Goal: Check status

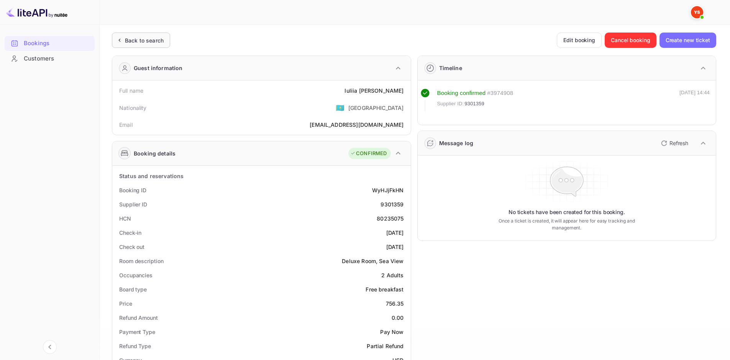
click at [150, 41] on div "Back to search" at bounding box center [144, 40] width 39 height 8
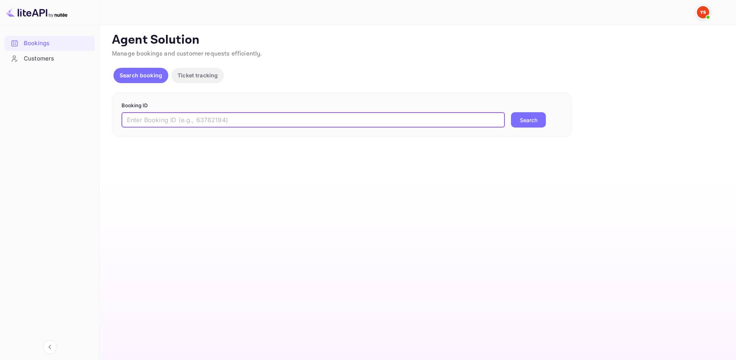
click at [175, 123] on input "text" at bounding box center [312, 119] width 383 height 15
paste input "9558157"
type input "9558157"
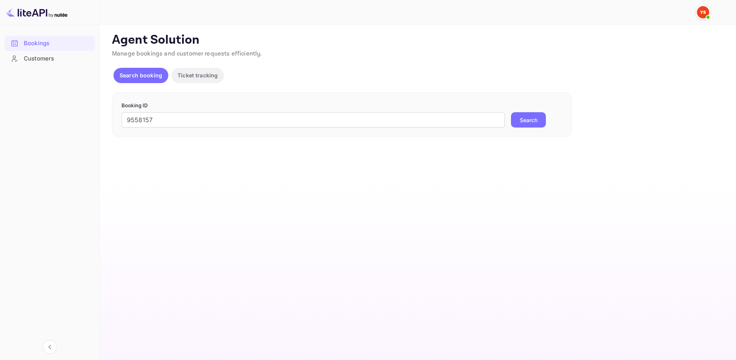
click at [535, 114] on button "Search" at bounding box center [528, 119] width 35 height 15
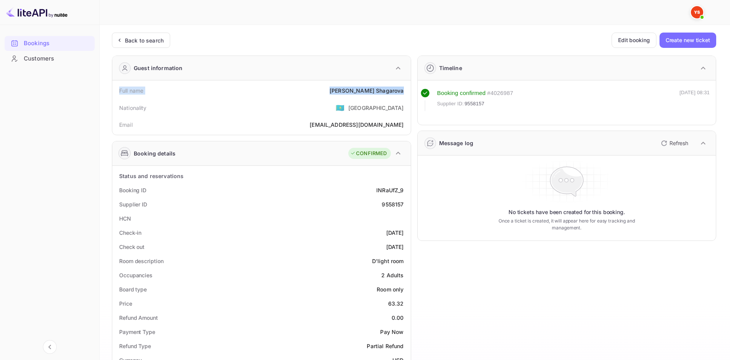
drag, startPoint x: 119, startPoint y: 90, endPoint x: 407, endPoint y: 94, distance: 288.6
click at [407, 94] on div "Full name [PERSON_NAME]" at bounding box center [261, 91] width 292 height 14
copy div "Full name [PERSON_NAME]"
drag, startPoint x: 116, startPoint y: 192, endPoint x: 407, endPoint y: 205, distance: 291.5
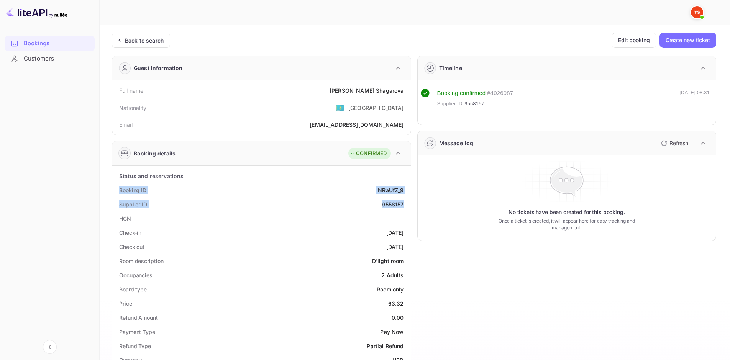
copy div "Booking ID lNRaUfZ_9 Supplier ID 9558157"
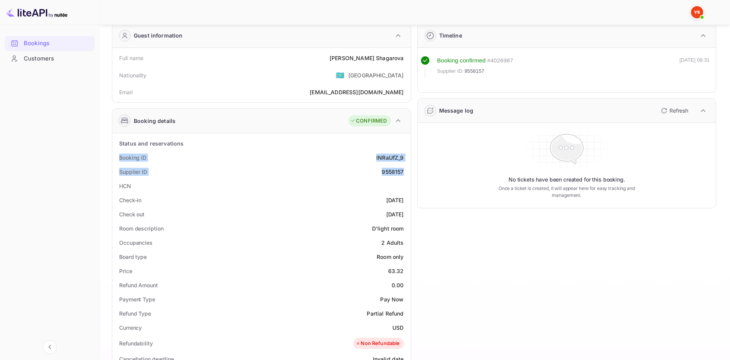
scroll to position [77, 0]
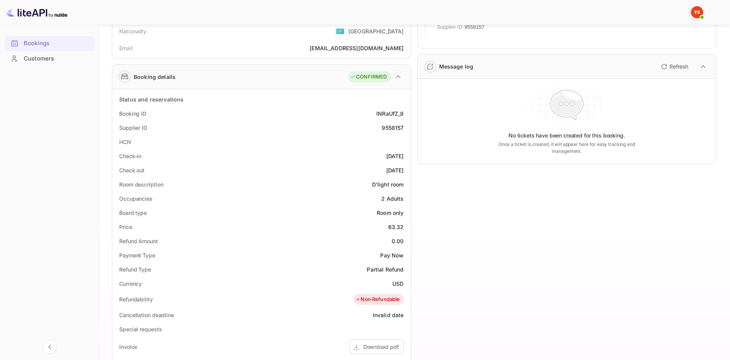
click at [329, 172] on div "Check out [DATE]" at bounding box center [261, 170] width 292 height 14
drag, startPoint x: 116, startPoint y: 151, endPoint x: 406, endPoint y: 170, distance: 290.3
click at [406, 170] on div "Status and reservations Booking ID lNRaUfZ_9 Supplier ID 9558157 HCN Check-in […" at bounding box center [261, 307] width 292 height 430
copy div "Check-in [DATE] Check out [DATE]"
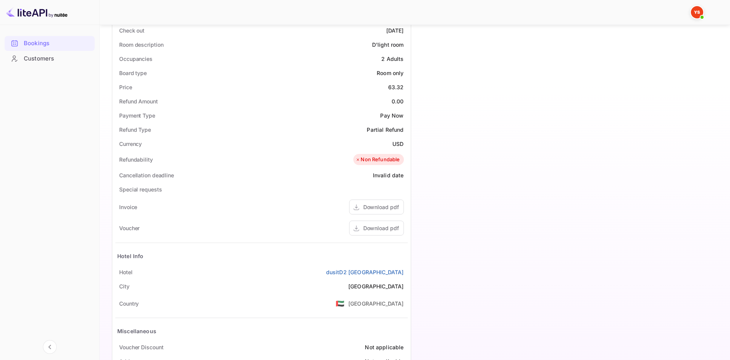
scroll to position [230, 0]
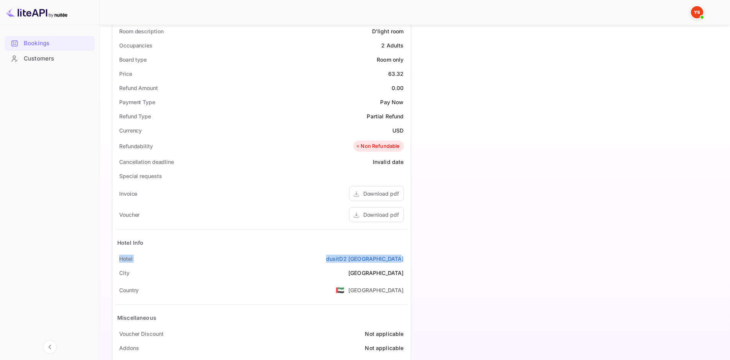
drag, startPoint x: 135, startPoint y: 260, endPoint x: 407, endPoint y: 259, distance: 272.4
click at [407, 259] on div "Hotel dusitD2 [GEOGRAPHIC_DATA]" at bounding box center [261, 259] width 292 height 14
copy div "Hotel dusitD2 [GEOGRAPHIC_DATA]"
